Goal: Check status: Check status

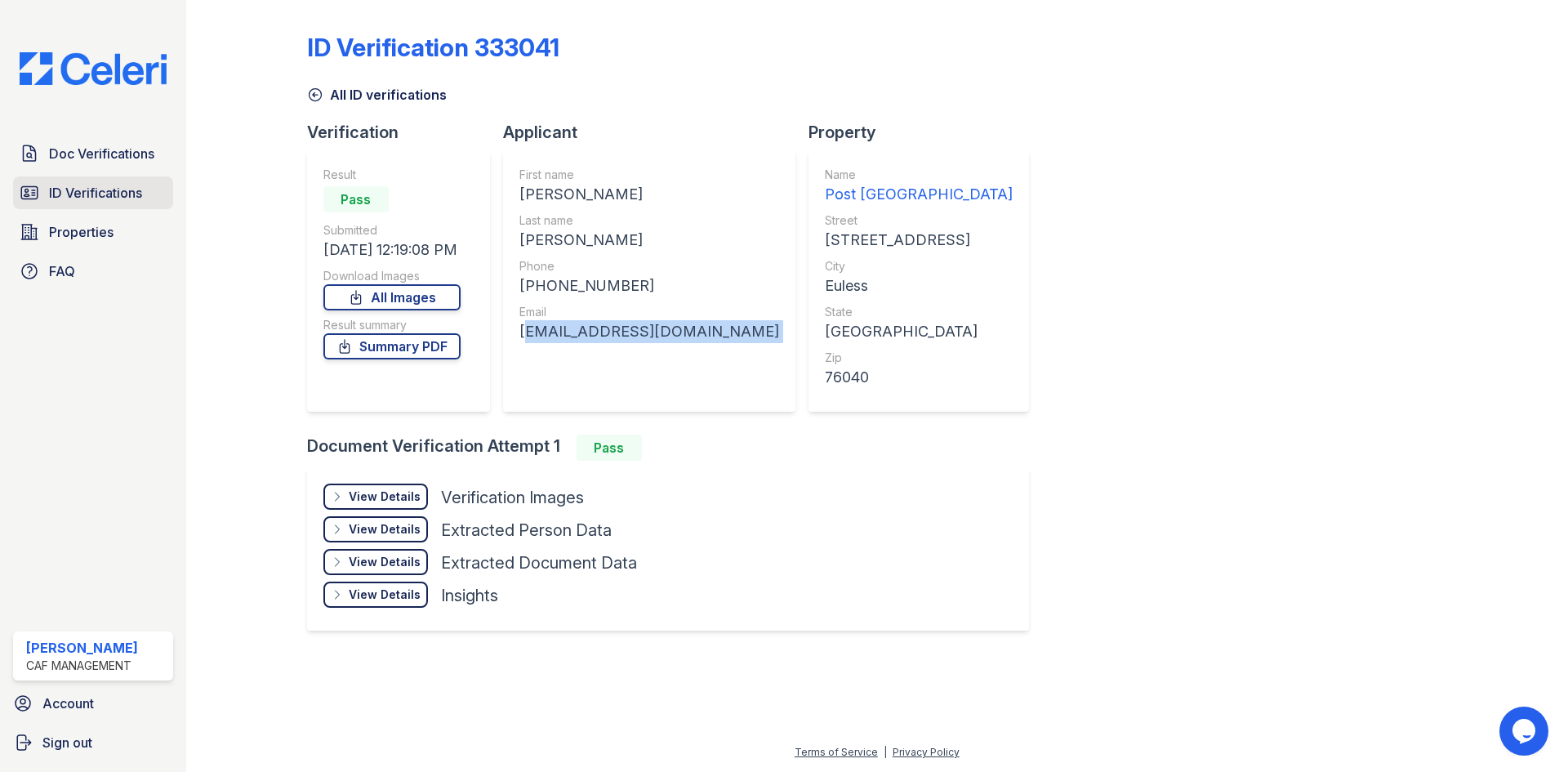
click at [118, 188] on span "ID Verifications" at bounding box center [95, 193] width 93 height 20
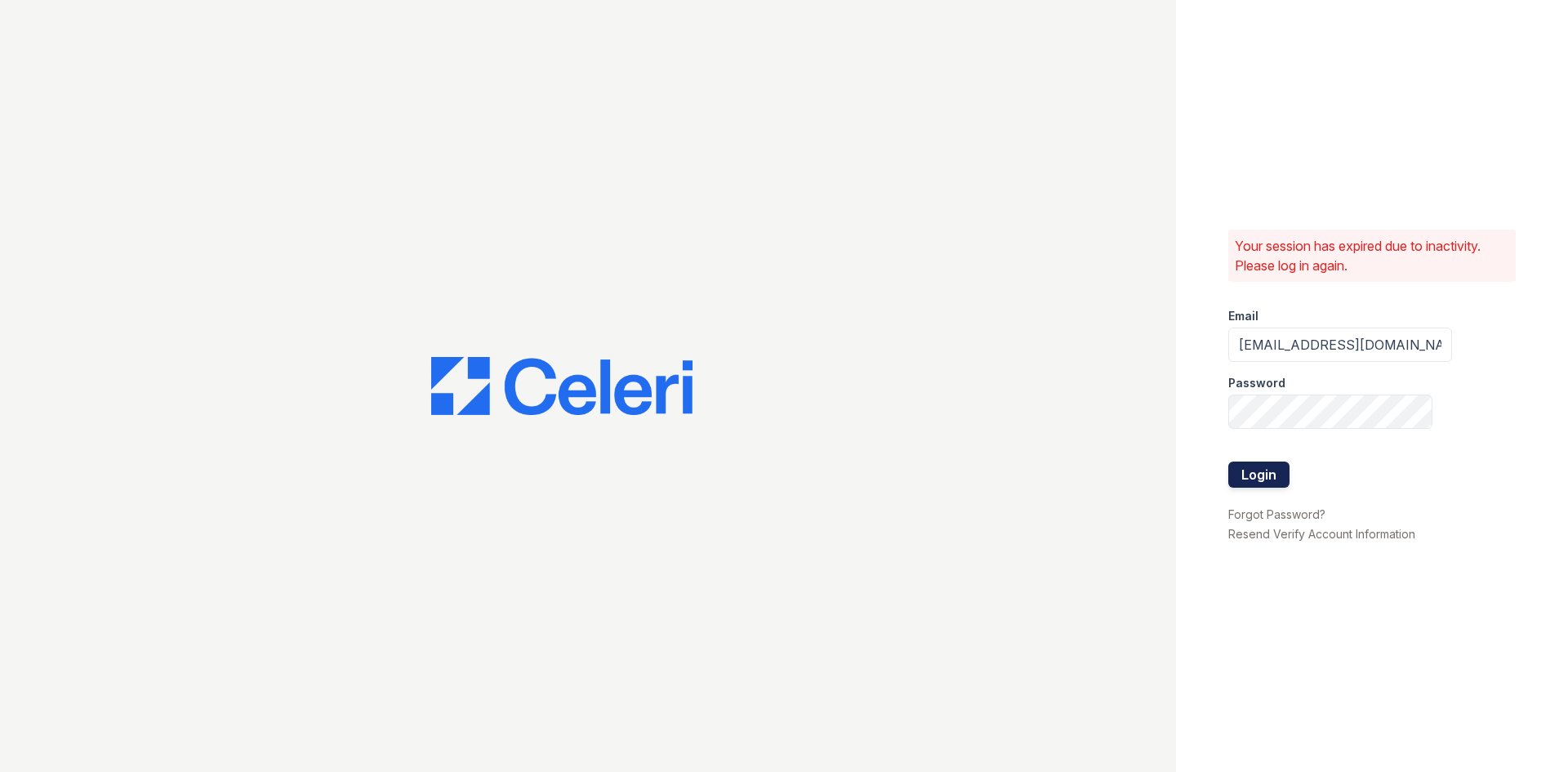
click at [1274, 478] on button "Login" at bounding box center [1259, 475] width 61 height 26
